Goal: Task Accomplishment & Management: Use online tool/utility

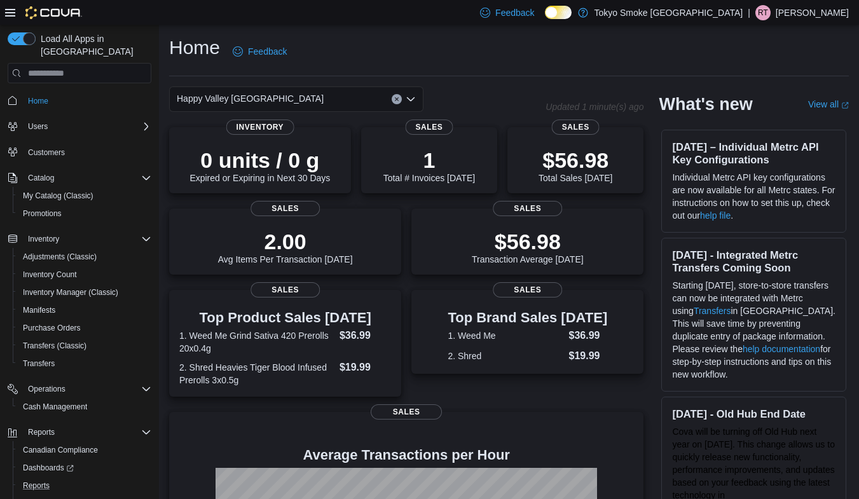
click at [14, 477] on button "Reports" at bounding box center [85, 486] width 144 height 18
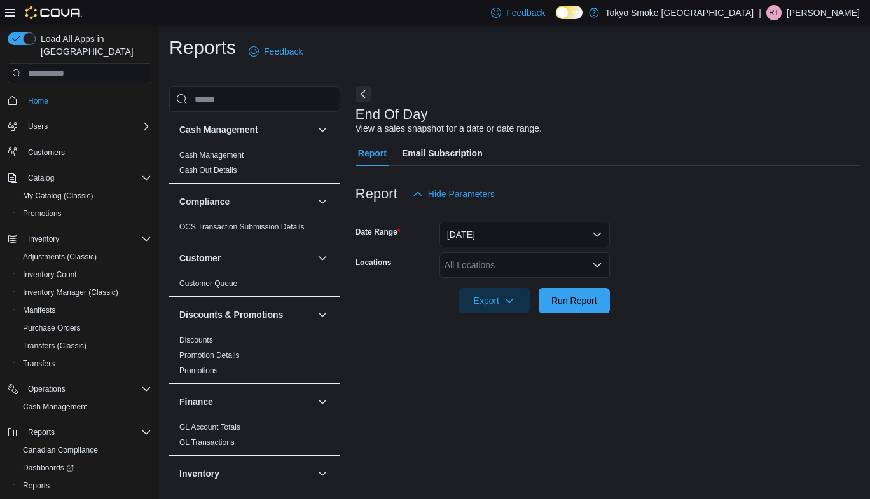
click at [464, 264] on div "All Locations" at bounding box center [525, 265] width 170 height 25
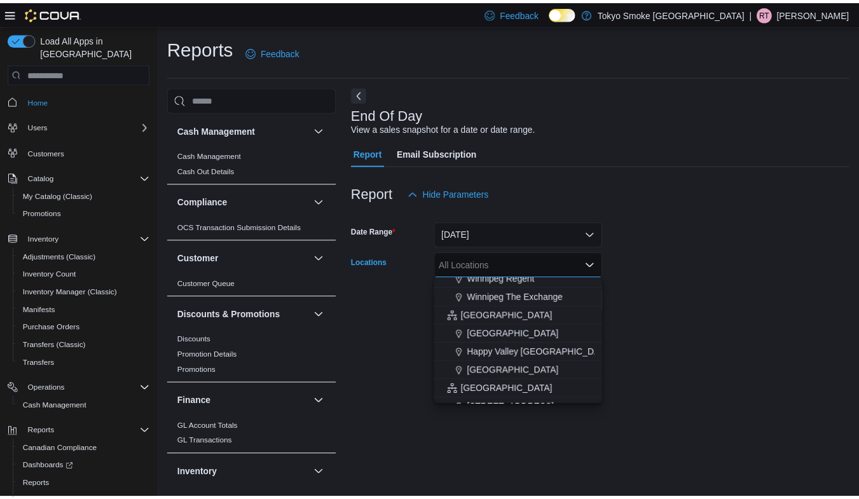
scroll to position [191, 0]
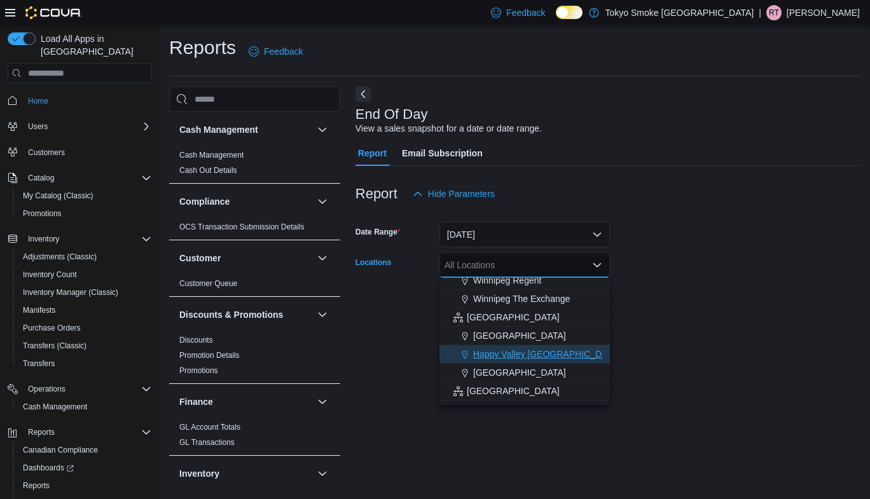
click at [468, 354] on icon "Choose from the following options" at bounding box center [465, 355] width 10 height 10
click at [380, 338] on div "End Of Day View a sales snapshot for a date or date range. Report Email Subscri…" at bounding box center [608, 287] width 504 height 400
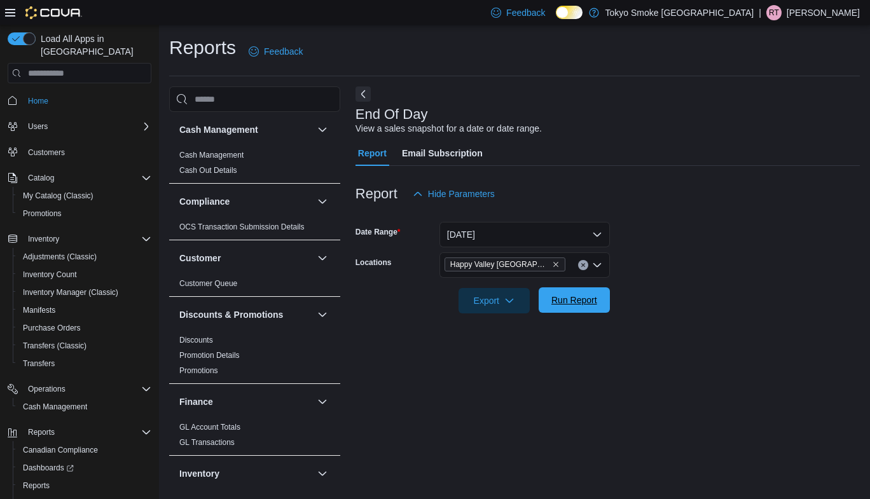
click at [569, 292] on span "Run Report" at bounding box center [574, 300] width 56 height 25
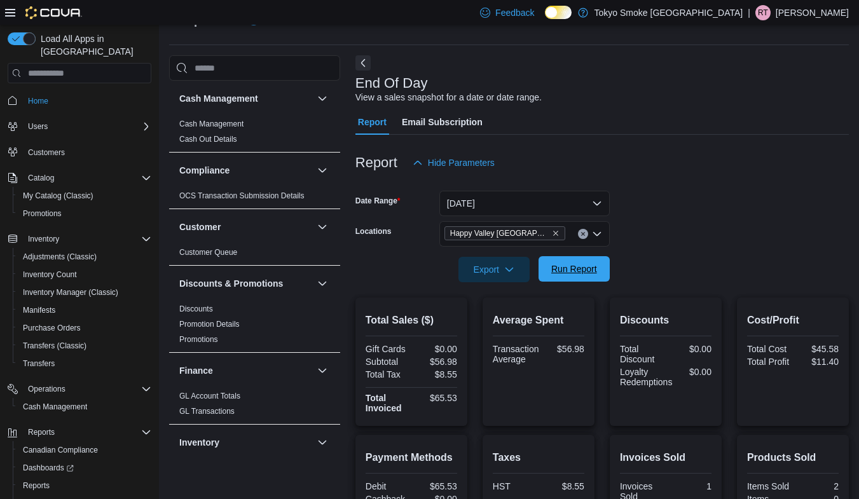
scroll to position [31, 0]
click at [462, 204] on button "[DATE]" at bounding box center [525, 203] width 170 height 25
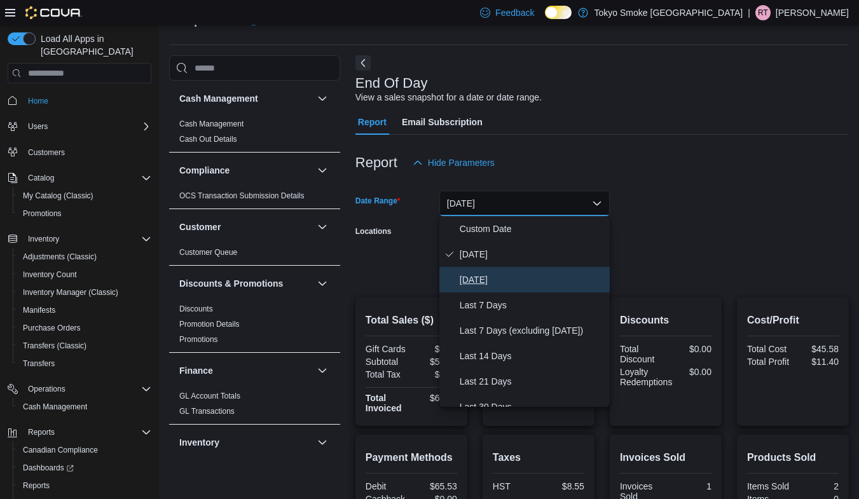
click at [449, 279] on icon "Select listbox" at bounding box center [450, 280] width 10 height 10
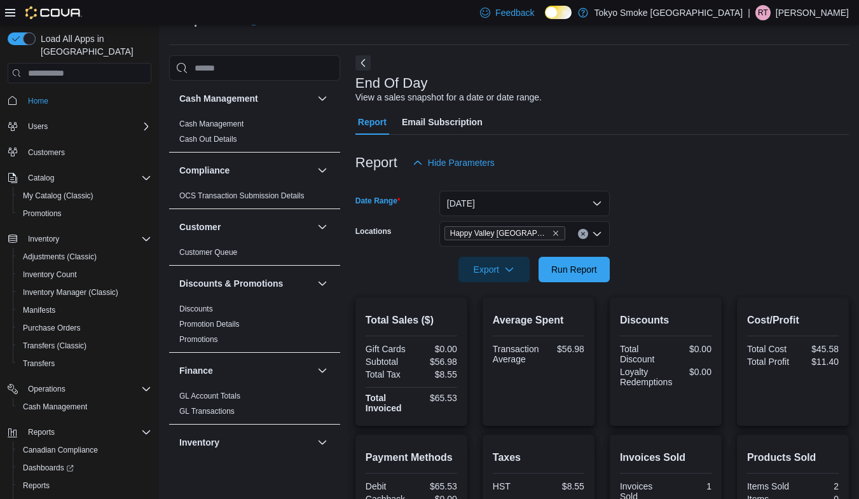
click at [396, 274] on div "Export Run Report" at bounding box center [483, 269] width 254 height 25
click at [581, 269] on span "Run Report" at bounding box center [575, 269] width 46 height 13
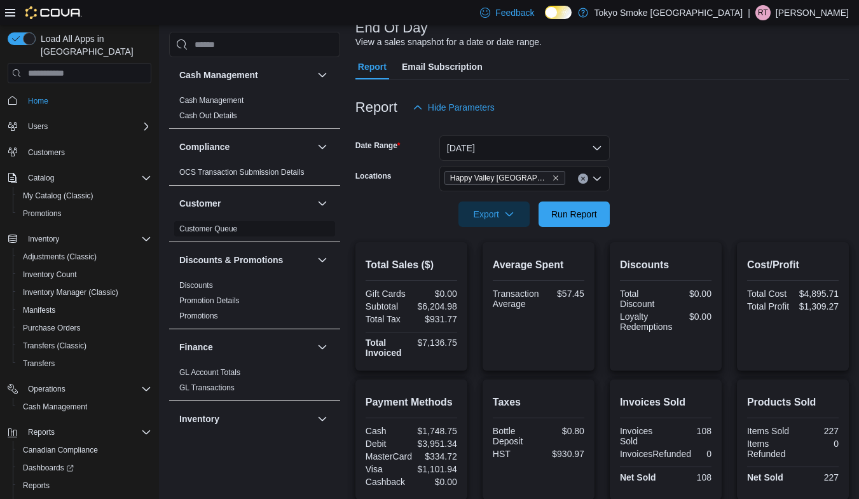
scroll to position [291, 0]
